Goal: Entertainment & Leisure: Consume media (video, audio)

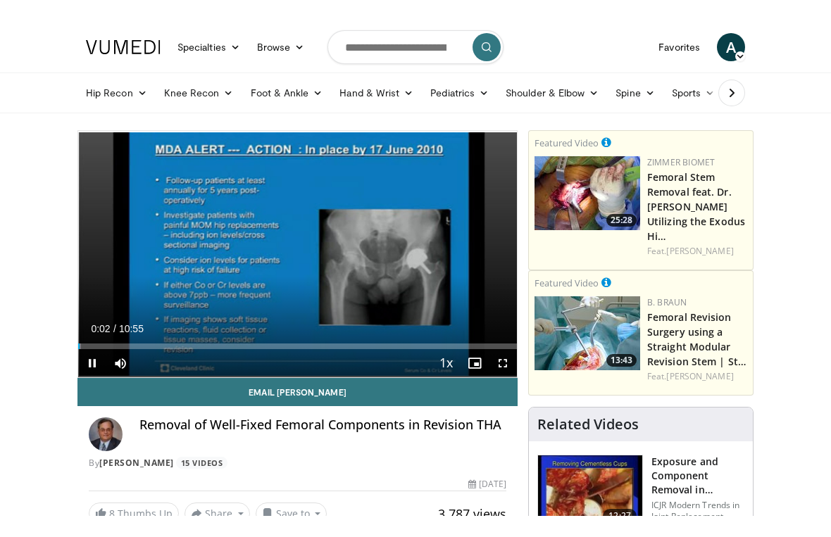
scroll to position [17, 0]
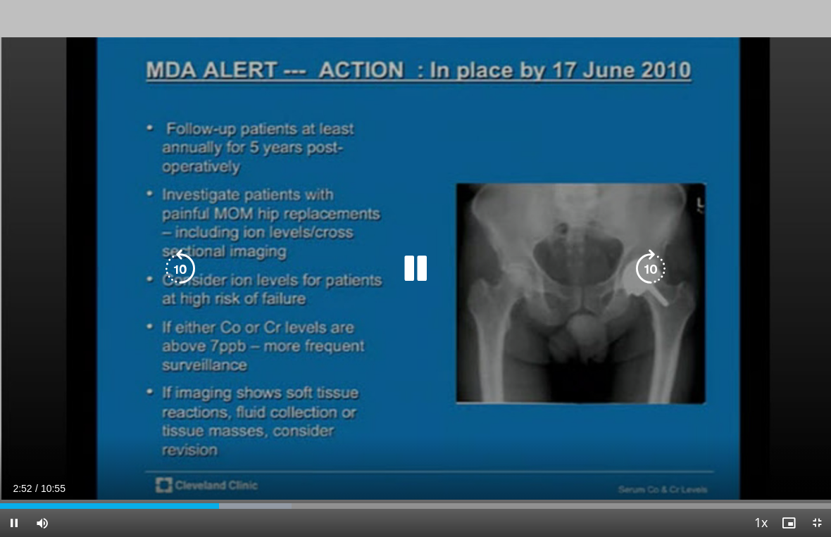
click at [184, 260] on icon "Video Player" at bounding box center [180, 268] width 39 height 39
click at [189, 268] on icon "Video Player" at bounding box center [180, 268] width 39 height 39
click at [182, 263] on icon "Video Player" at bounding box center [180, 268] width 39 height 39
click at [655, 265] on icon "Video Player" at bounding box center [650, 268] width 39 height 39
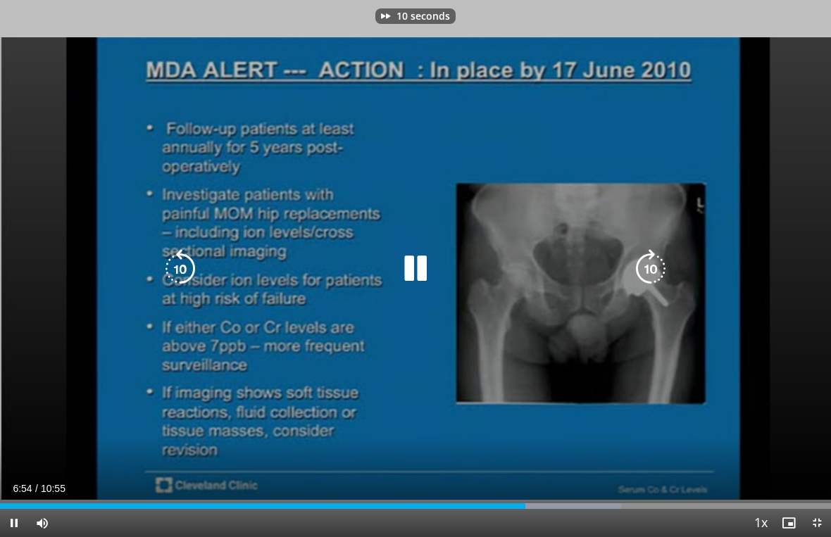
click at [654, 269] on icon "Video Player" at bounding box center [650, 268] width 39 height 39
click at [653, 271] on icon "Video Player" at bounding box center [650, 268] width 39 height 39
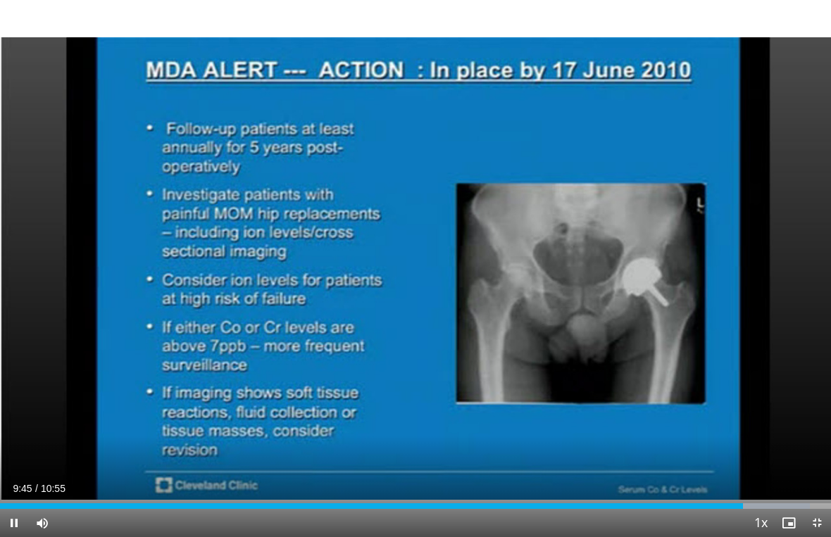
click at [683, 303] on div "20 seconds Tap to unmute" at bounding box center [415, 268] width 831 height 537
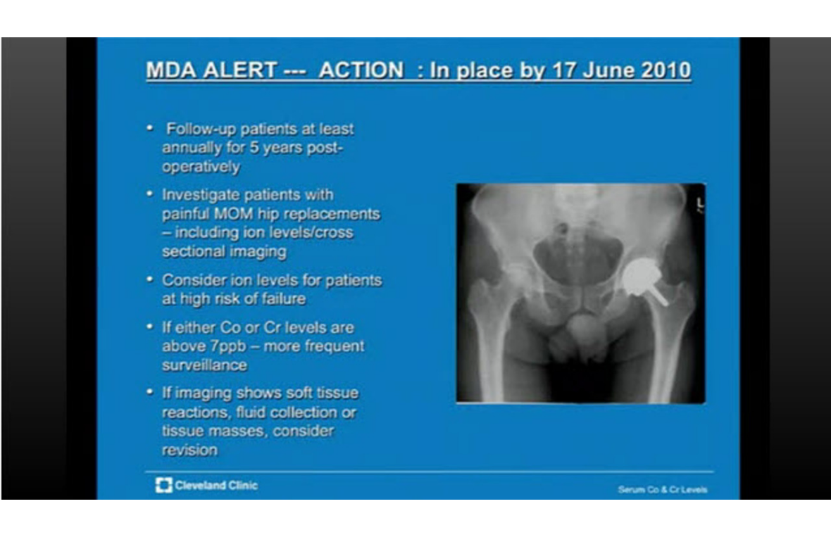
click at [693, 328] on div "20 seconds Tap to unmute" at bounding box center [415, 268] width 831 height 537
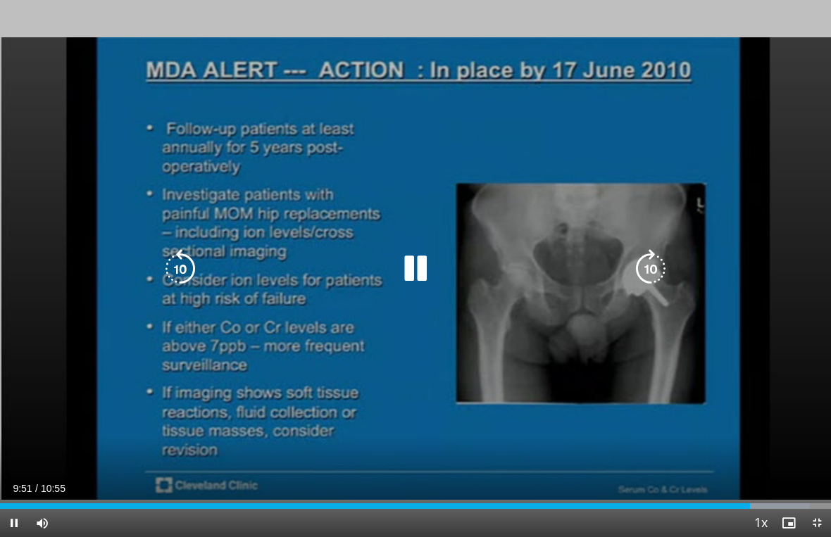
click at [702, 329] on div "20 seconds Tap to unmute" at bounding box center [415, 268] width 831 height 537
click at [651, 263] on icon "Video Player" at bounding box center [650, 268] width 39 height 39
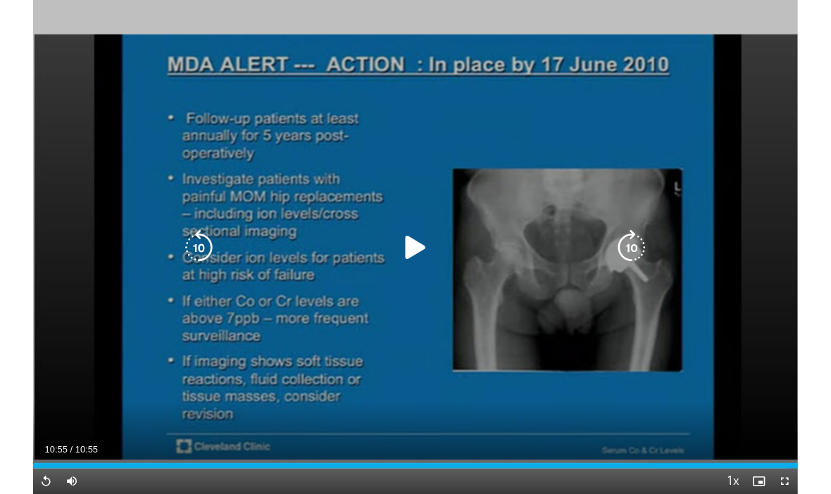
scroll to position [84, 0]
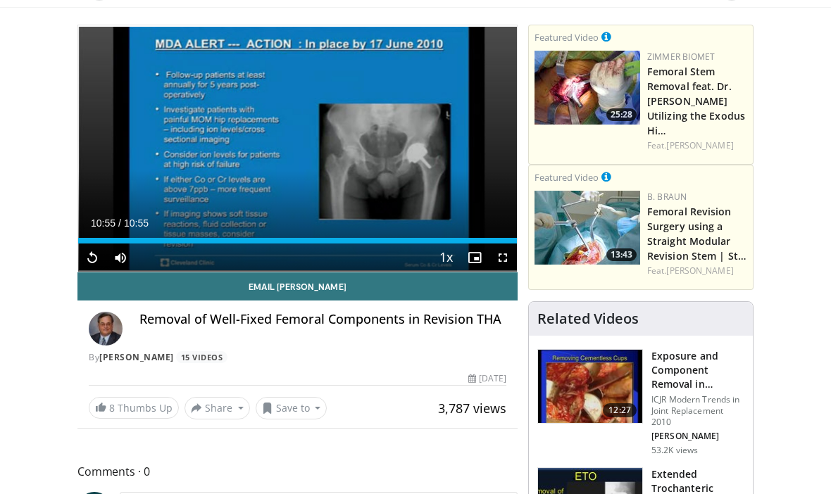
click at [692, 96] on link "Femoral Stem Removal feat. Dr. James Ballard Utilizing the Exodus Hi…" at bounding box center [696, 101] width 98 height 73
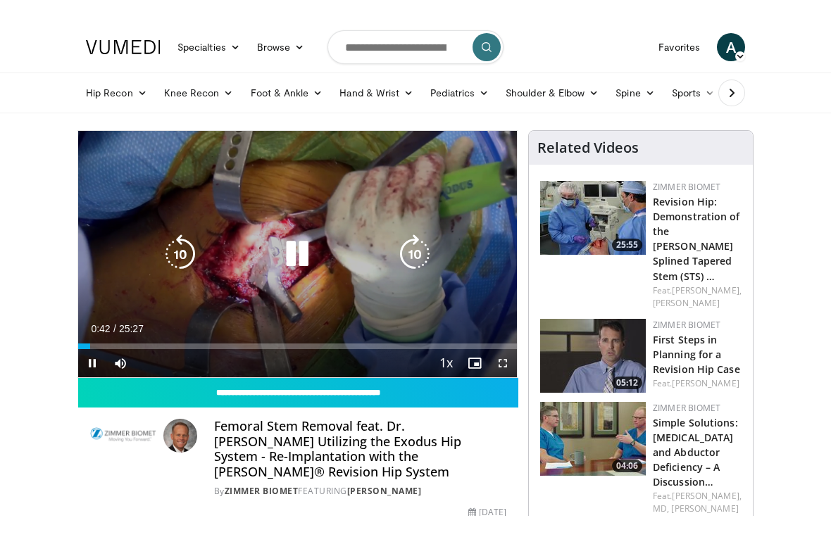
scroll to position [17, 0]
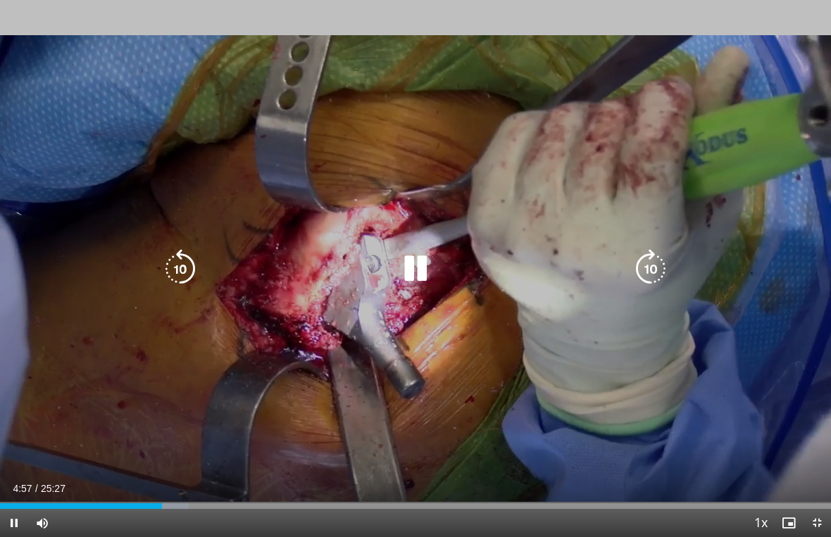
click at [185, 263] on icon "Video Player" at bounding box center [180, 268] width 39 height 39
click at [187, 265] on icon "Video Player" at bounding box center [180, 268] width 39 height 39
click at [187, 261] on icon "Video Player" at bounding box center [180, 268] width 39 height 39
click at [171, 270] on icon "Video Player" at bounding box center [180, 268] width 39 height 39
click at [424, 261] on icon "Video Player" at bounding box center [415, 268] width 39 height 39
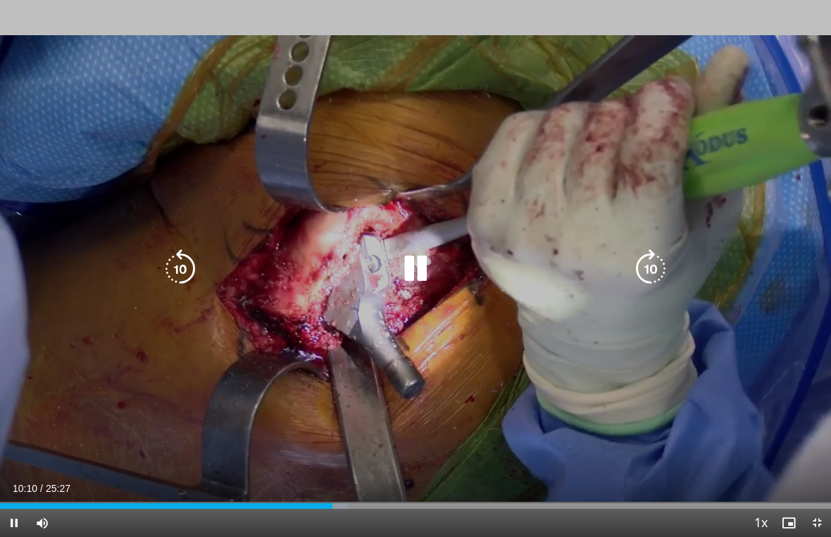
click at [422, 256] on icon "Video Player" at bounding box center [415, 268] width 39 height 39
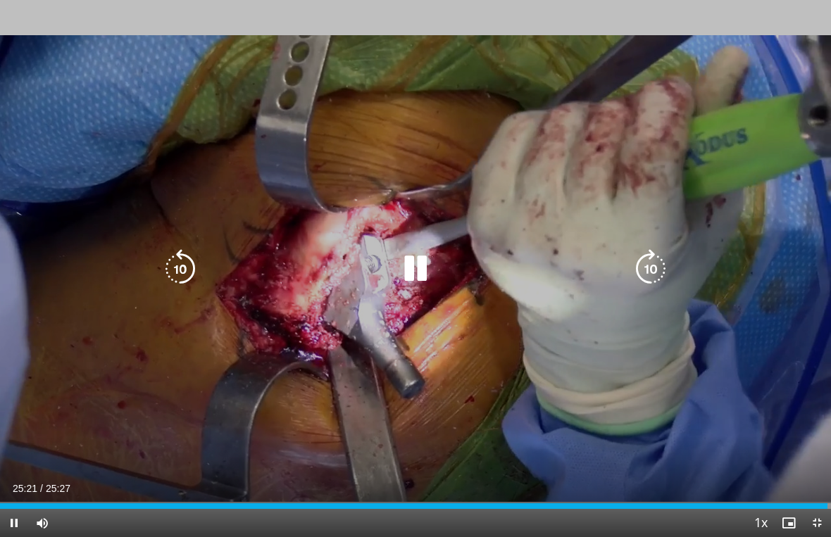
click at [444, 494] on html "Specialties Adult & Family Medicine Allergy, [MEDICAL_DATA], Immunology Anesthe…" at bounding box center [415, 251] width 831 height 537
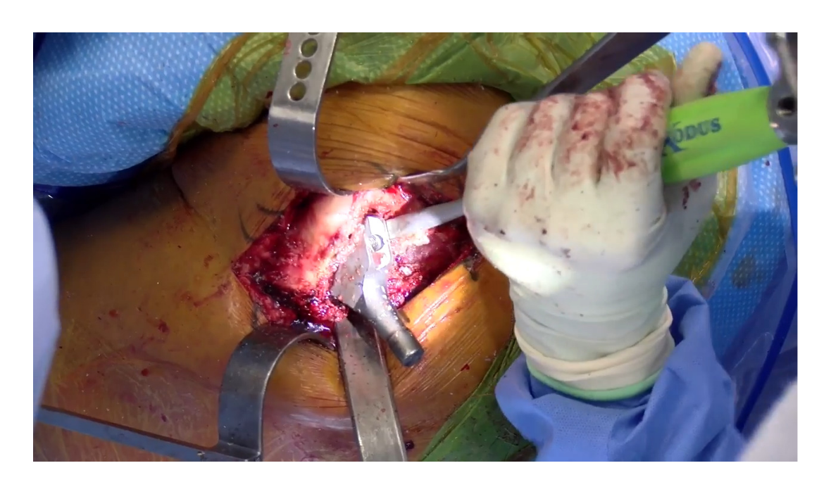
scroll to position [0, 0]
